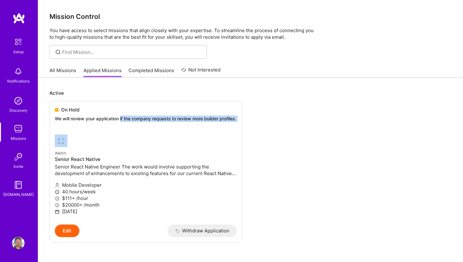
click at [15, 106] on img at bounding box center [18, 101] width 13 height 13
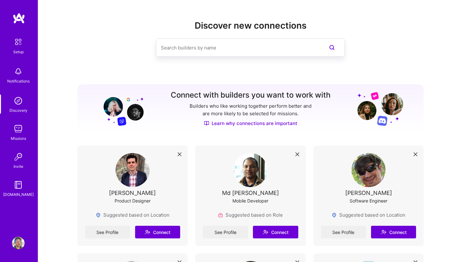
click at [16, 128] on img at bounding box center [18, 129] width 13 height 13
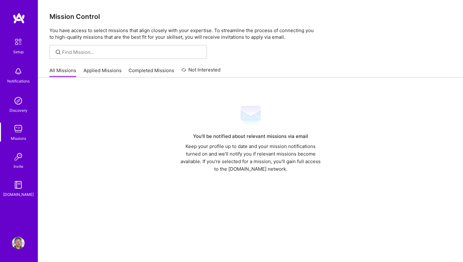
click at [104, 75] on link "Applied Missions" at bounding box center [103, 72] width 38 height 10
